Goal: Information Seeking & Learning: Learn about a topic

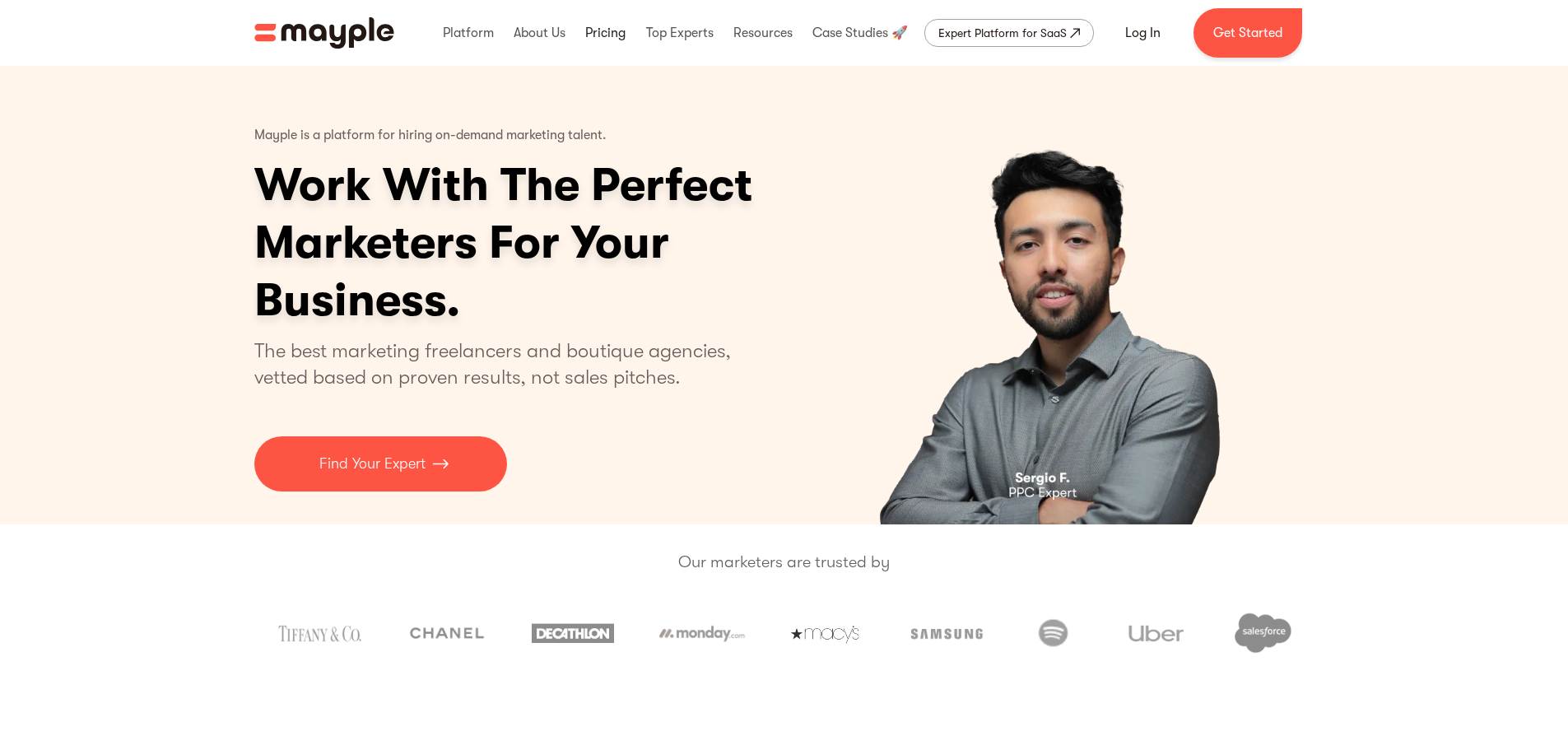
click at [601, 34] on link at bounding box center [605, 33] width 49 height 53
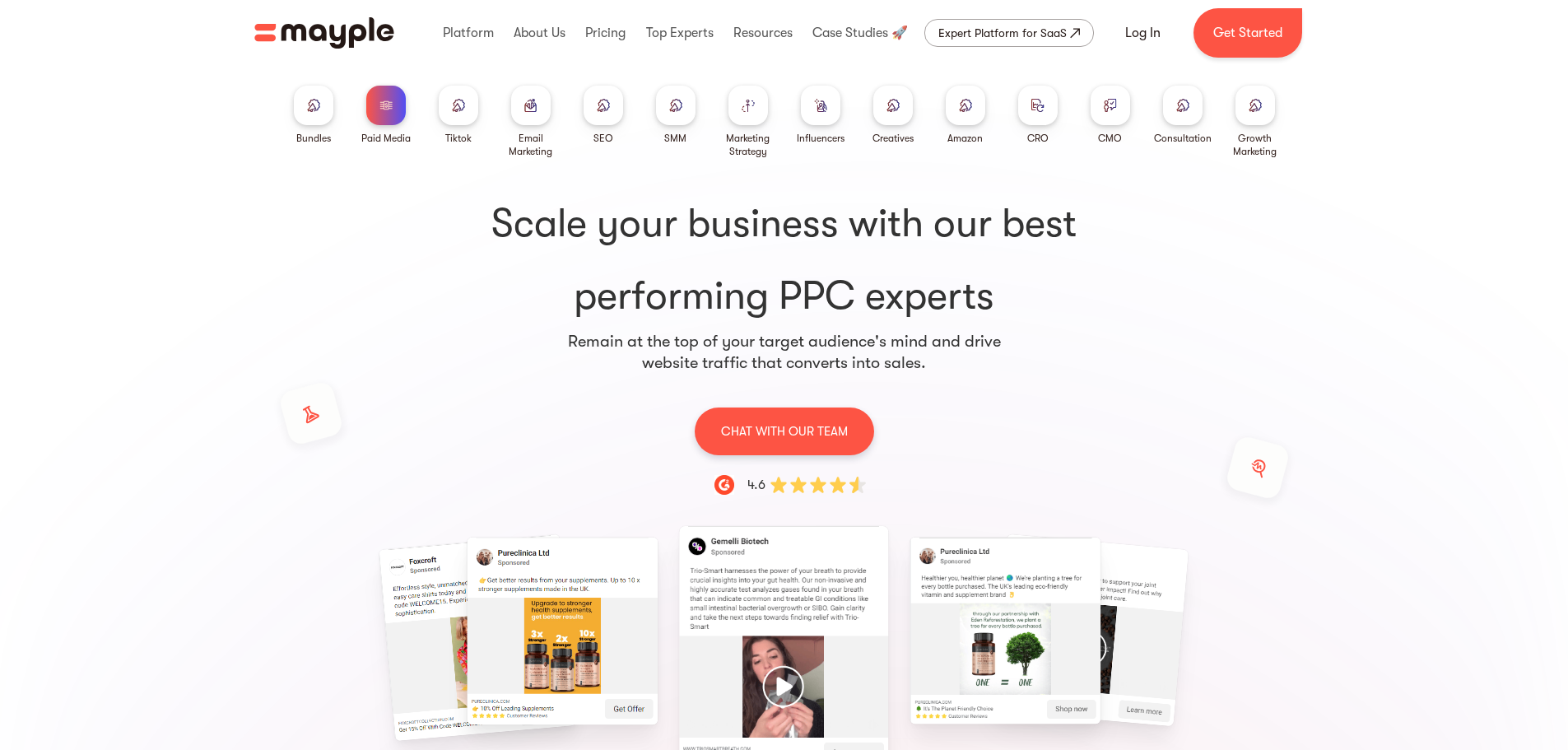
click at [669, 108] on img at bounding box center [675, 105] width 13 height 12
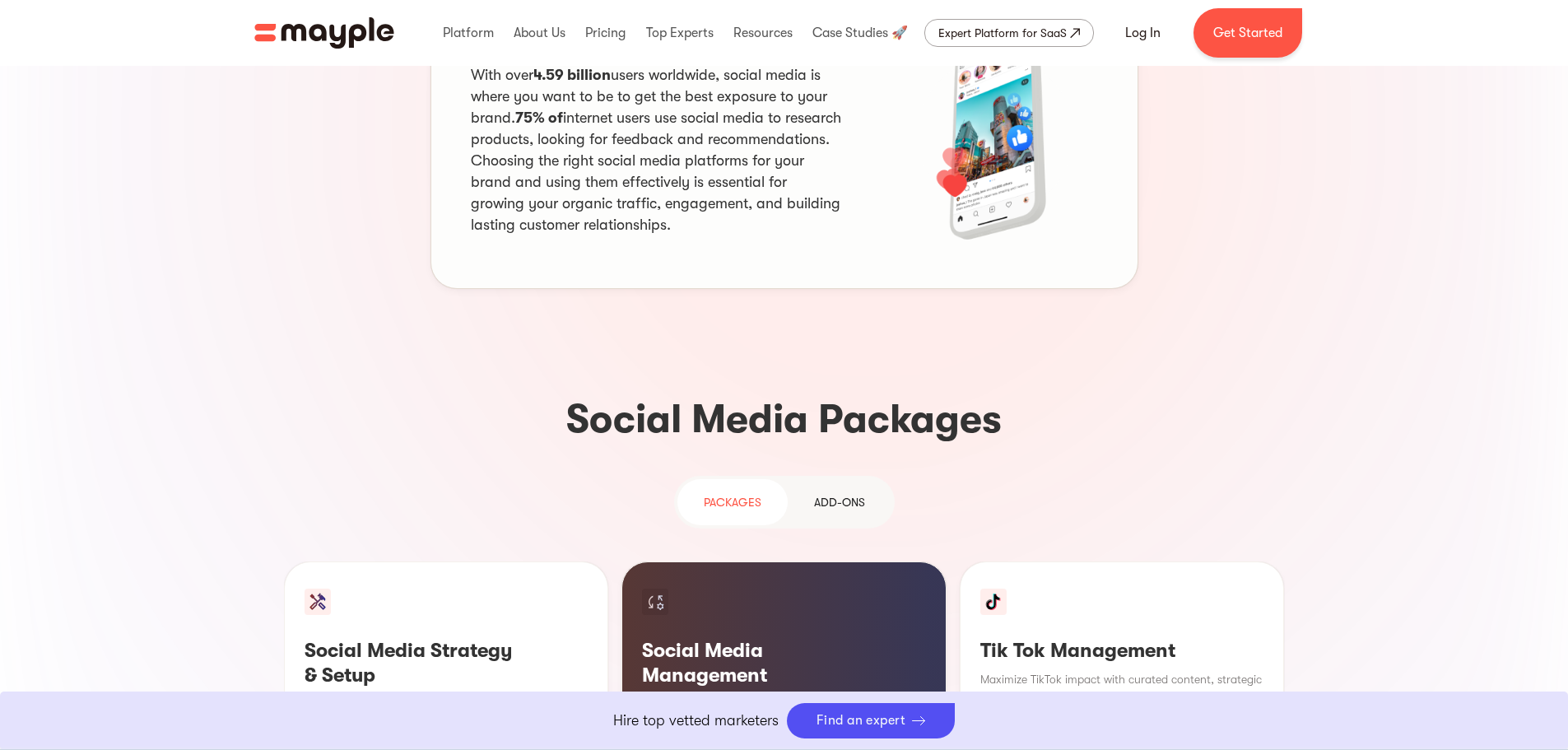
scroll to position [1482, 0]
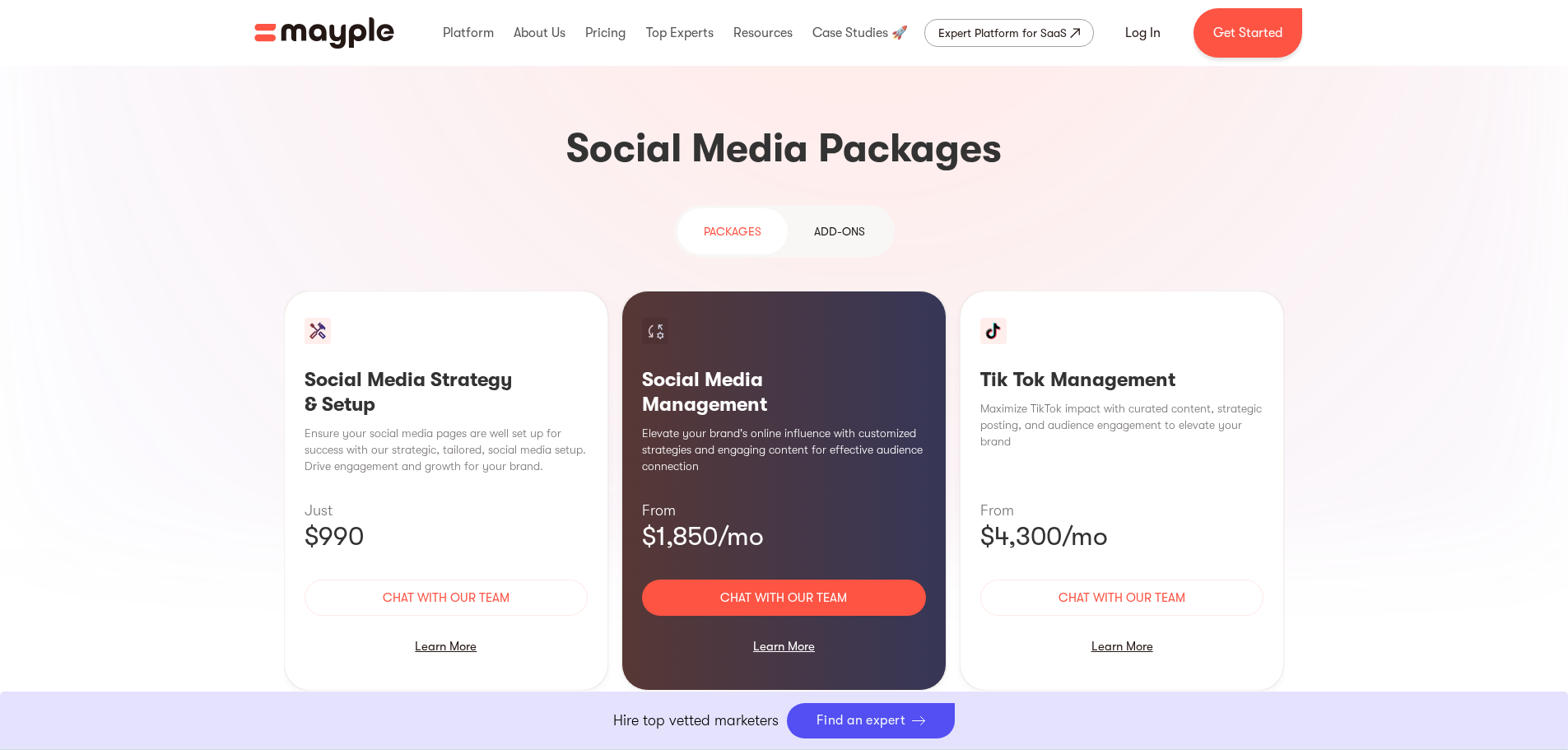
click at [1364, 291] on section "Why use Social Media for your business? With over 4.59 billion users worldwide,…" at bounding box center [784, 243] width 1568 height 1139
drag, startPoint x: 777, startPoint y: 518, endPoint x: 801, endPoint y: 515, distance: 24.2
click at [777, 629] on div "Learn More" at bounding box center [784, 646] width 284 height 34
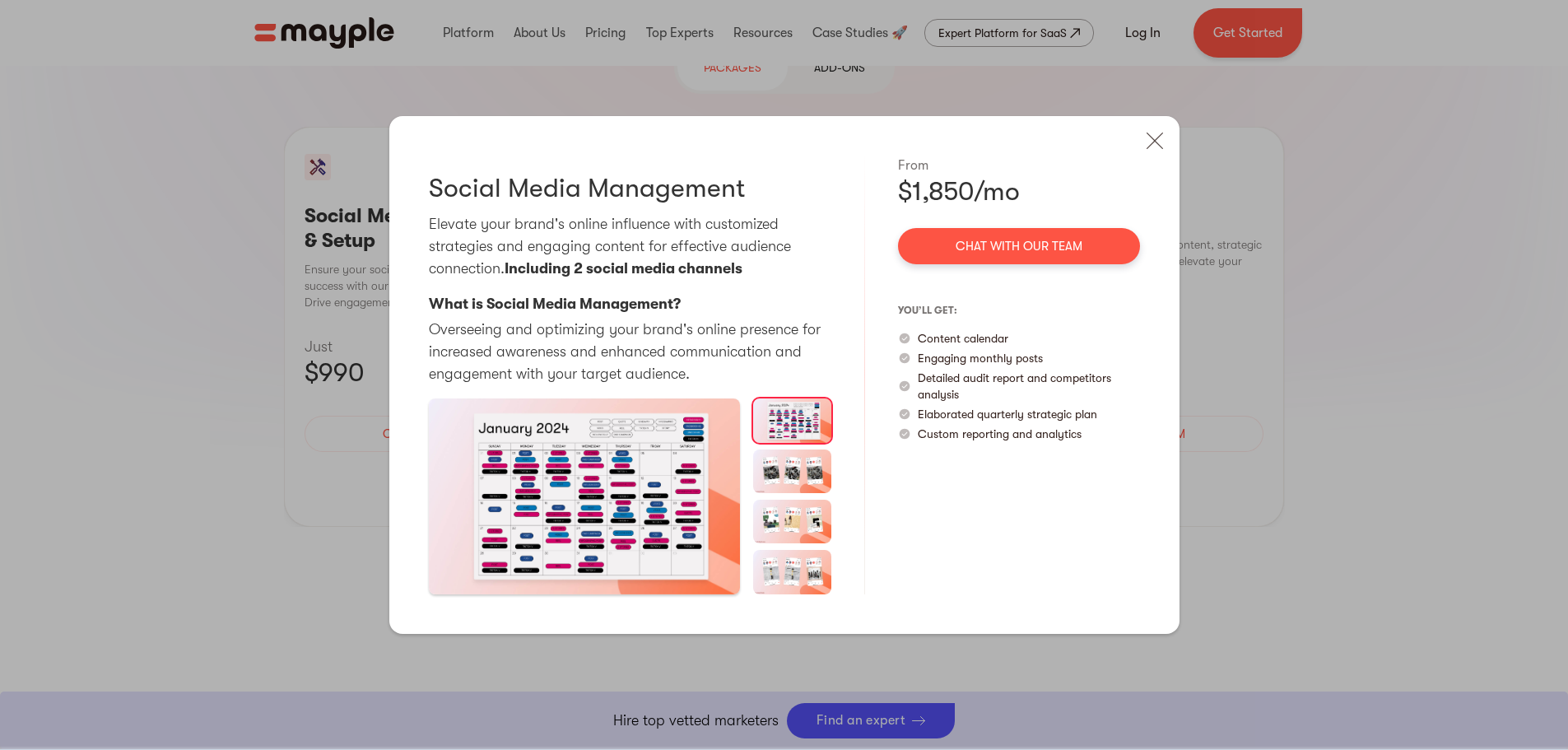
scroll to position [1646, 0]
click at [1152, 145] on img at bounding box center [1155, 141] width 36 height 36
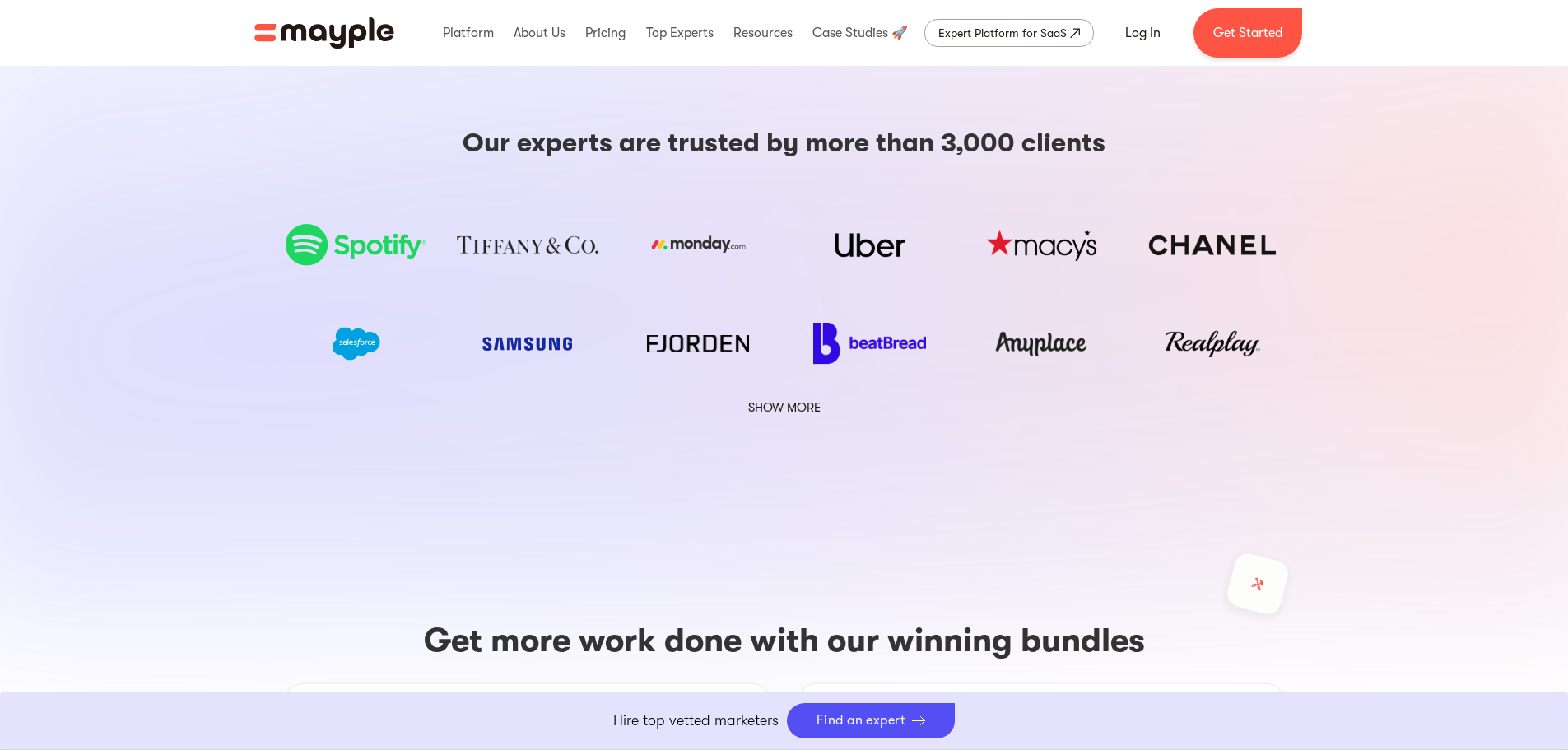
scroll to position [3210, 0]
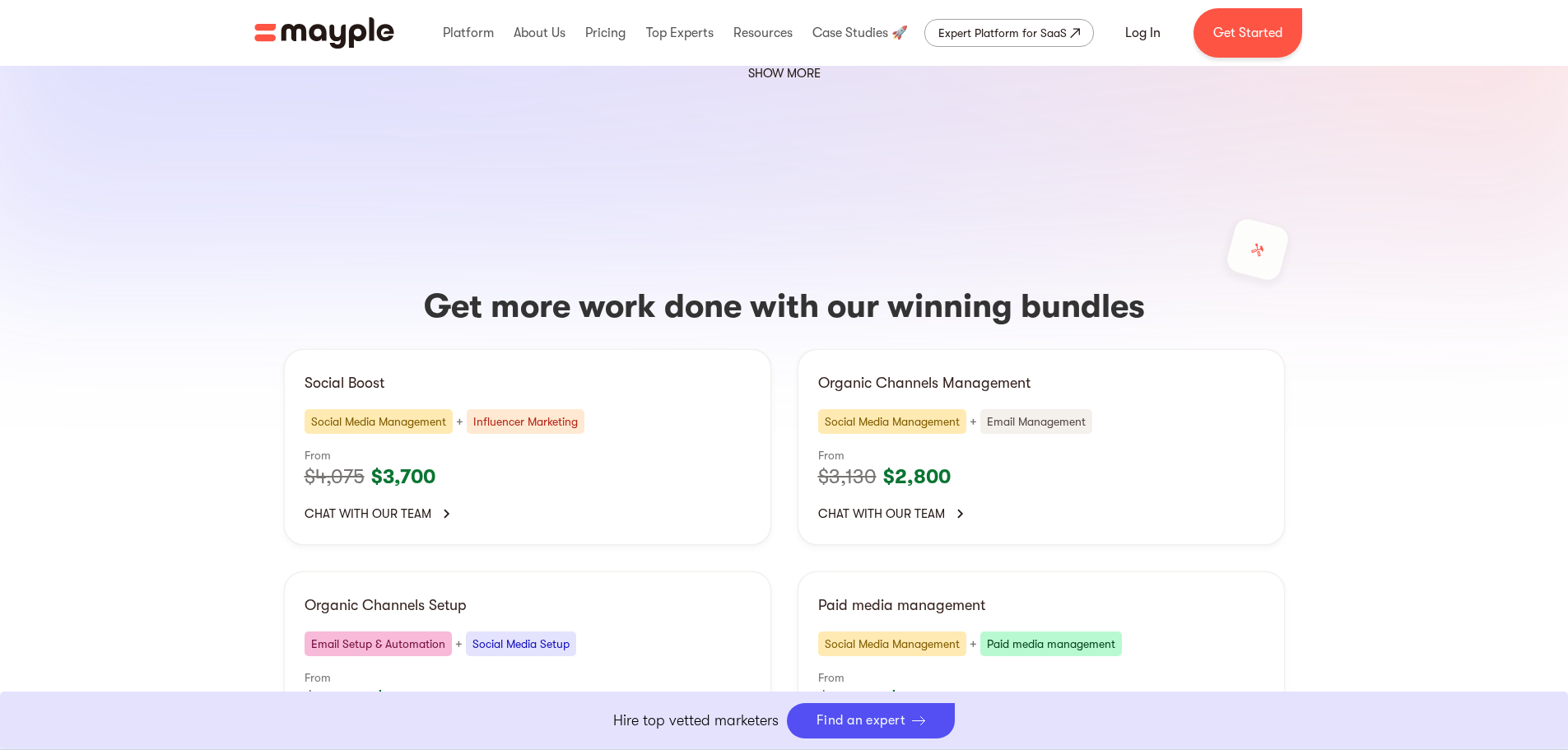
click at [510, 409] on div "Influencer Marketing" at bounding box center [525, 421] width 118 height 25
click at [360, 370] on p "Social Boost" at bounding box center [528, 383] width 446 height 26
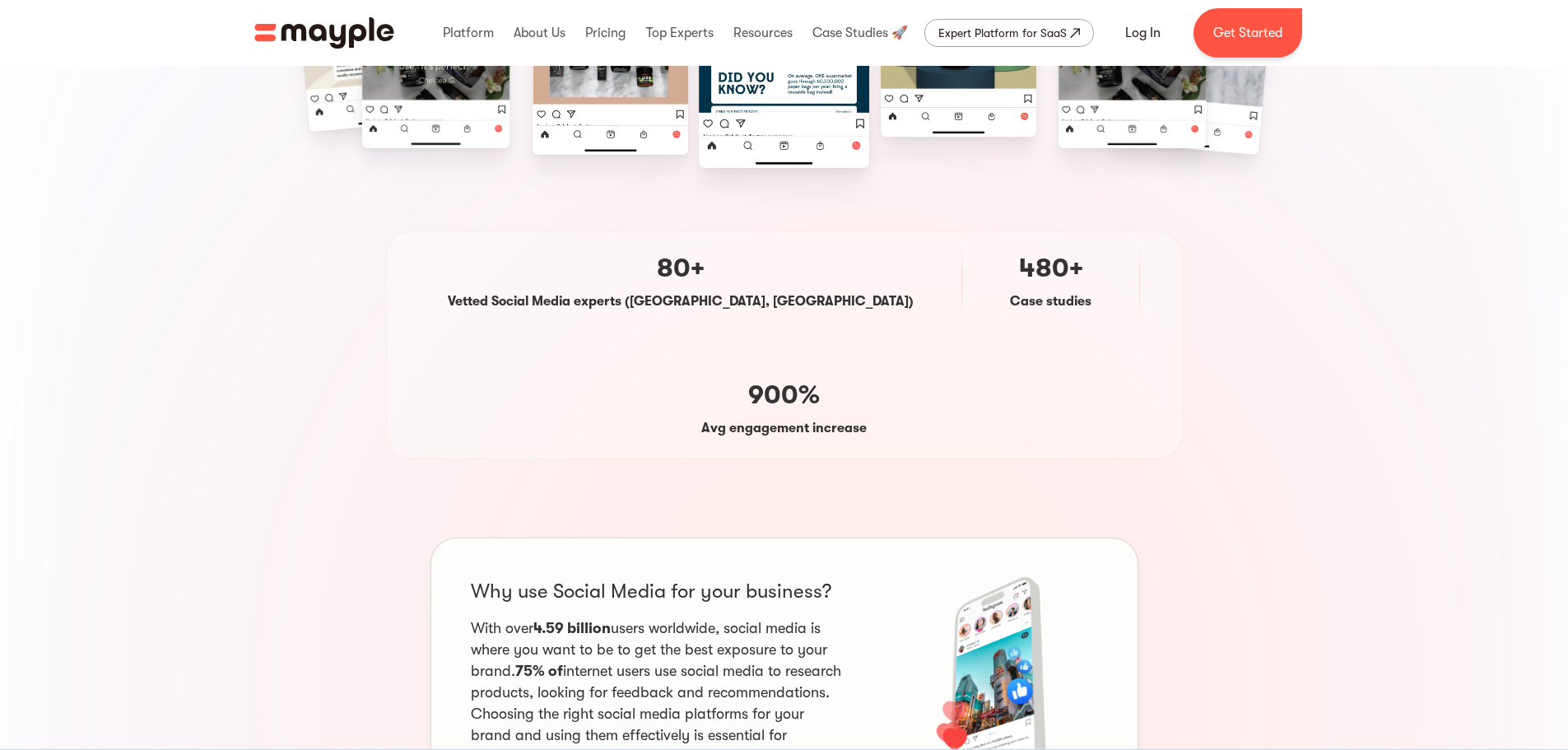
scroll to position [0, 0]
